Goal: Check status

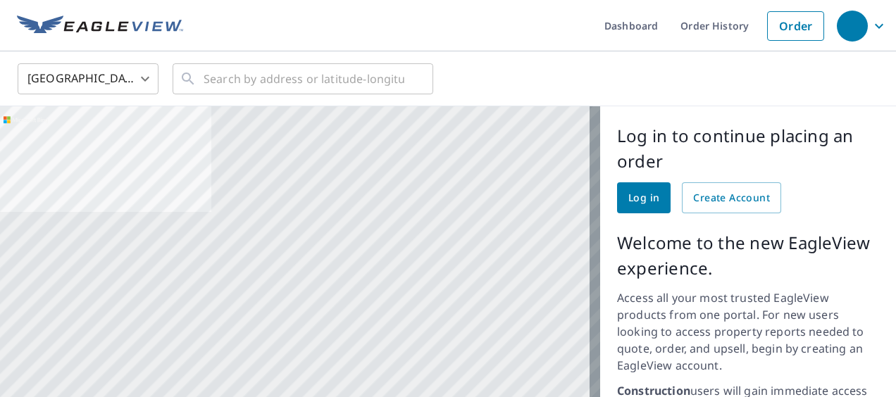
click at [871, 21] on icon "button" at bounding box center [879, 26] width 17 height 17
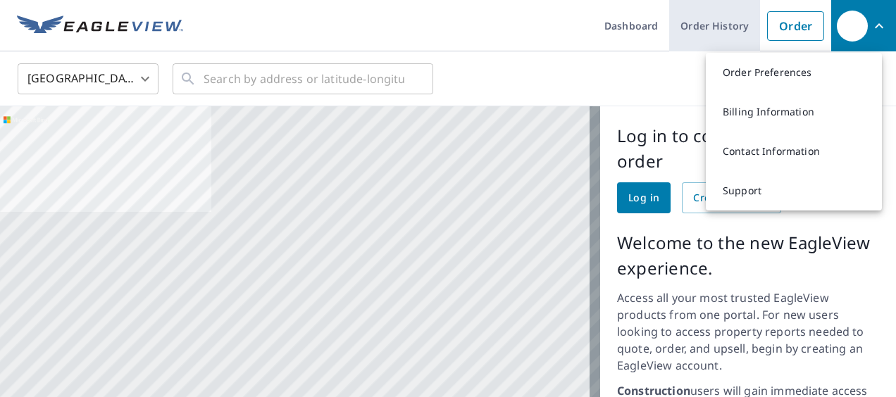
click at [706, 28] on link "Order History" at bounding box center [714, 25] width 91 height 51
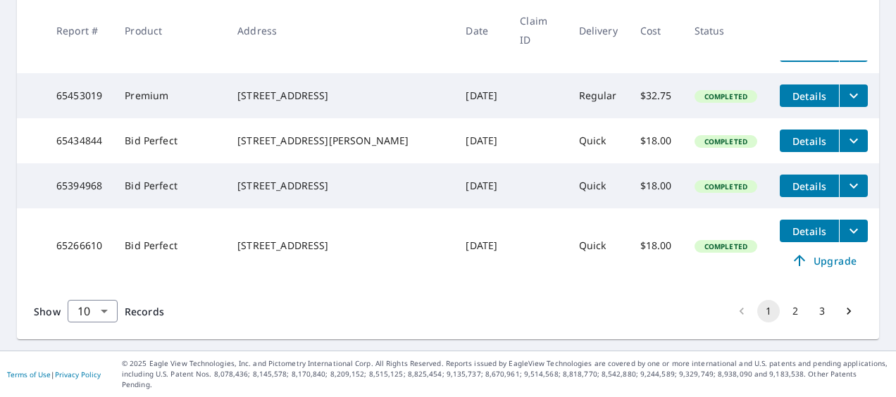
scroll to position [573, 0]
click at [786, 320] on button "2" at bounding box center [795, 311] width 23 height 23
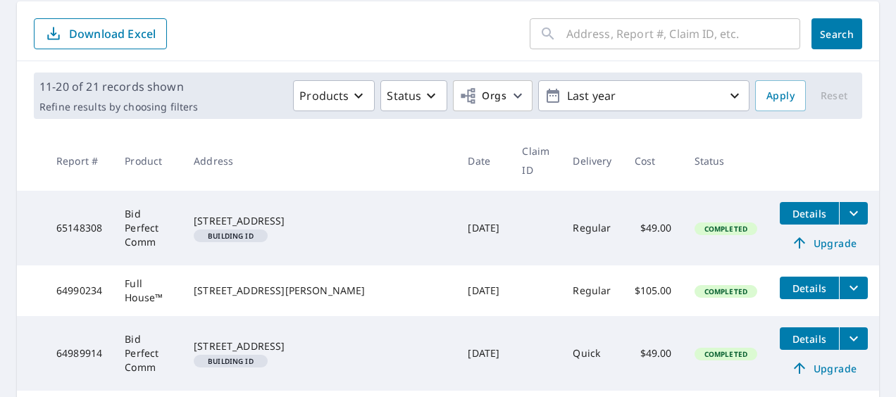
scroll to position [141, 0]
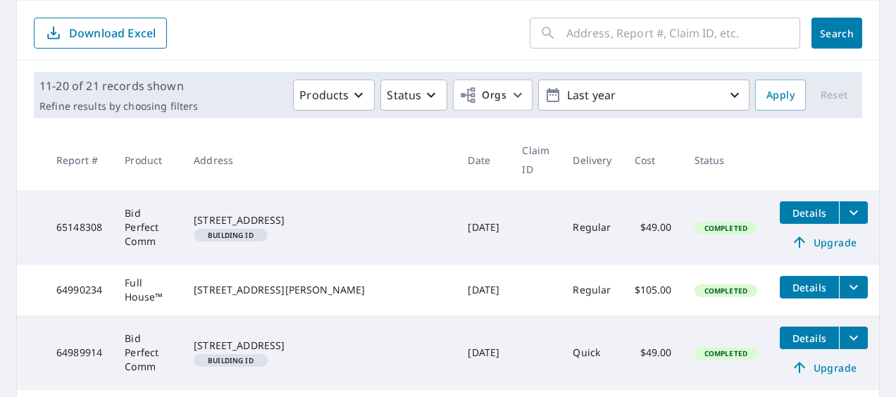
click at [845, 279] on icon "filesDropdownBtn-64990234" at bounding box center [853, 287] width 17 height 17
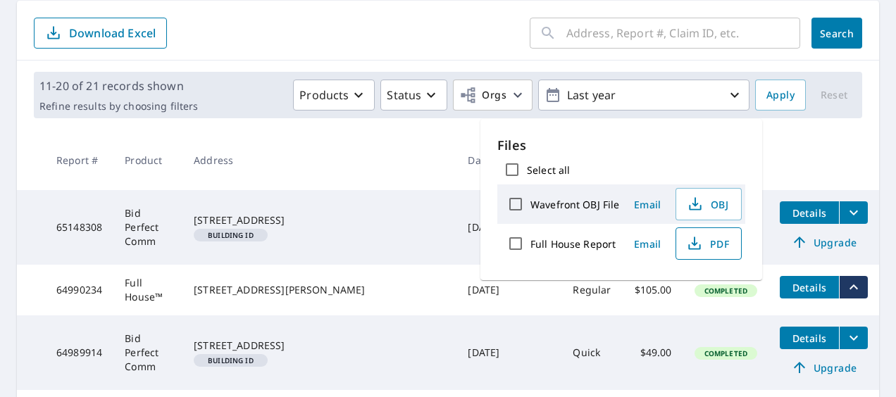
click at [706, 245] on span "PDF" at bounding box center [707, 243] width 45 height 17
